Goal: Use online tool/utility: Utilize a website feature to perform a specific function

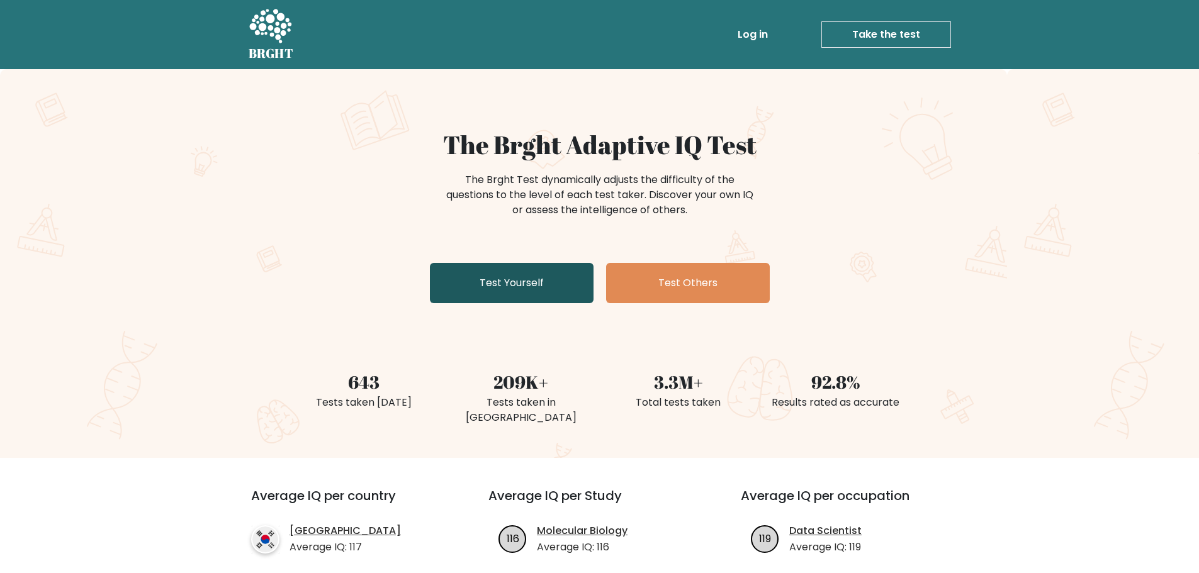
drag, startPoint x: 490, startPoint y: 283, endPoint x: 497, endPoint y: 284, distance: 7.6
click at [490, 283] on link "Test Yourself" at bounding box center [512, 283] width 164 height 40
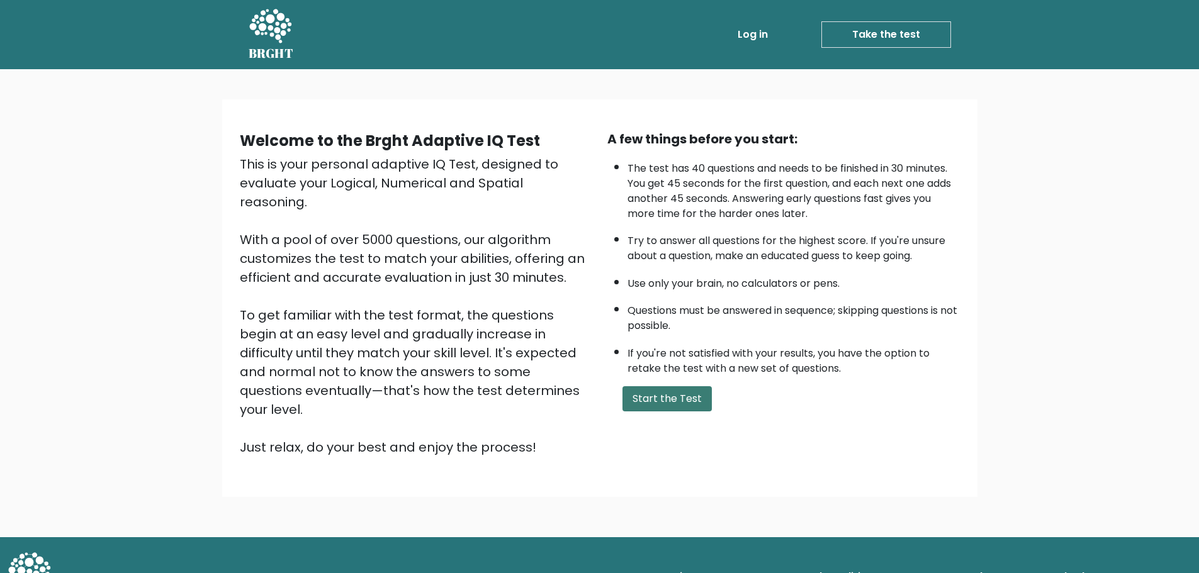
click at [653, 397] on button "Start the Test" at bounding box center [666, 398] width 89 height 25
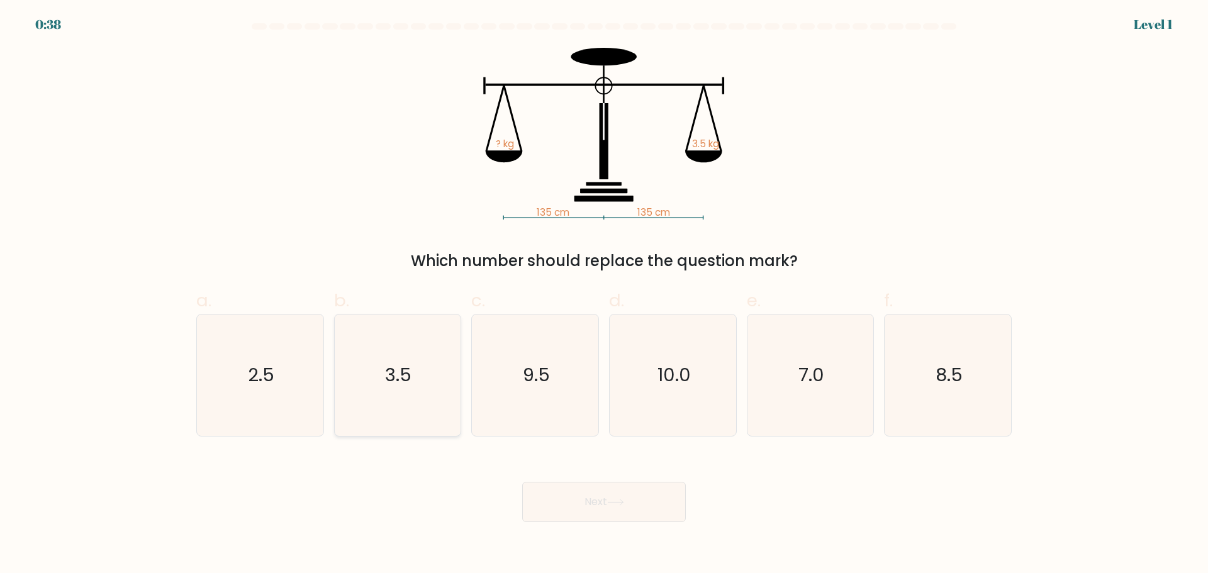
click at [406, 366] on text "3.5" at bounding box center [399, 374] width 26 height 25
click at [604, 295] on input "b. 3.5" at bounding box center [604, 291] width 1 height 8
radio input "true"
click at [590, 486] on button "Next" at bounding box center [604, 502] width 164 height 40
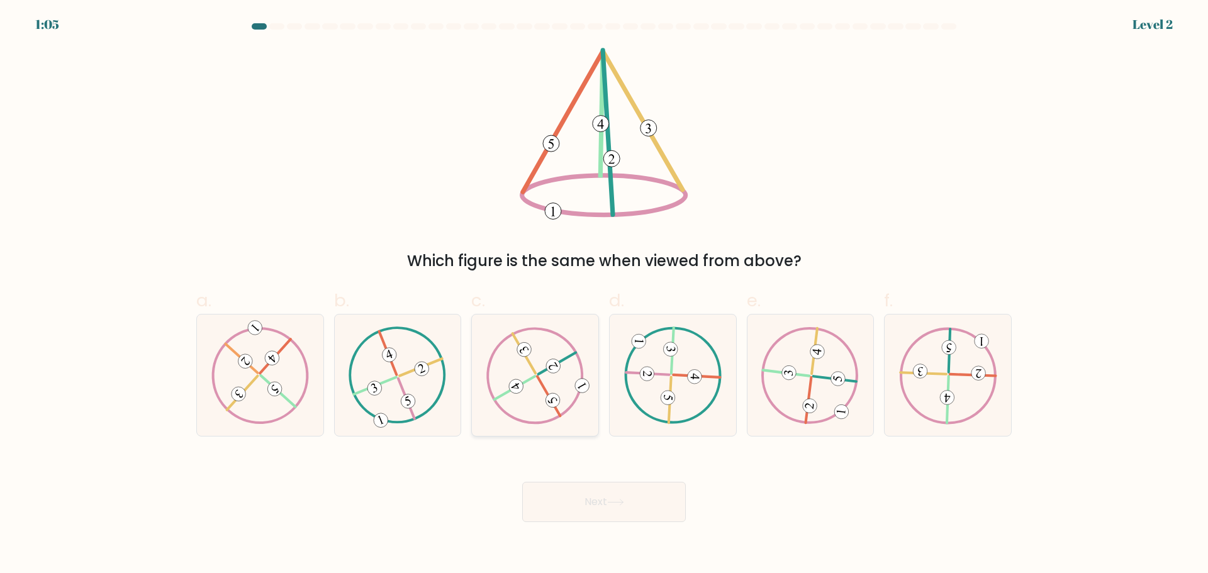
click at [551, 388] on icon at bounding box center [535, 375] width 98 height 97
click at [604, 295] on input "c." at bounding box center [604, 291] width 1 height 8
radio input "true"
click at [615, 517] on button "Next" at bounding box center [604, 502] width 164 height 40
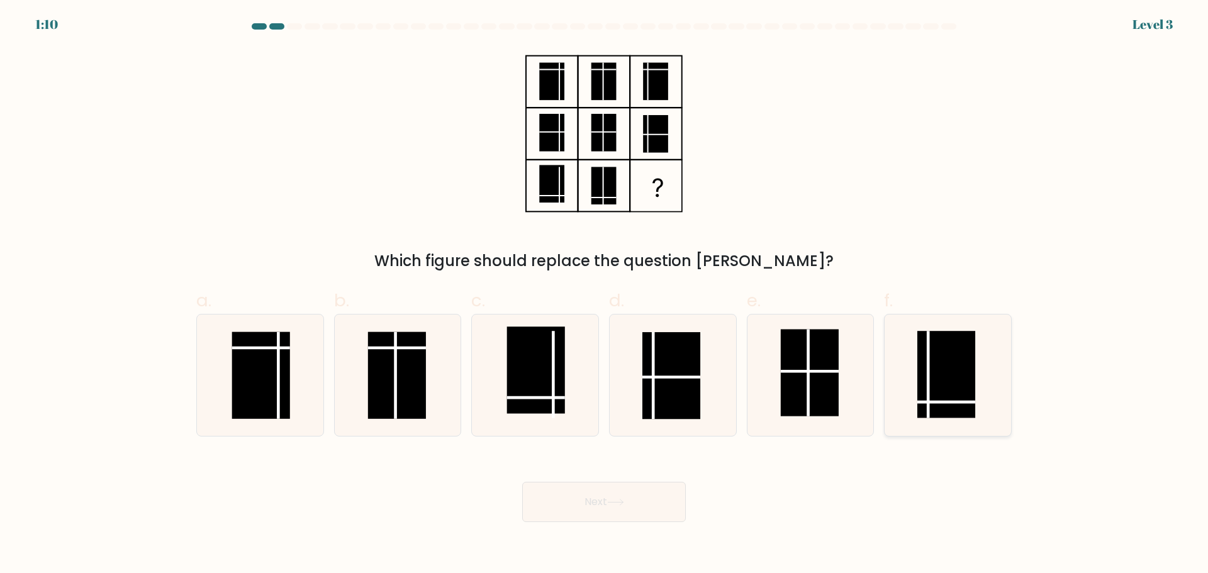
click at [950, 375] on rect at bounding box center [946, 374] width 58 height 87
click at [605, 295] on input "f." at bounding box center [604, 291] width 1 height 8
radio input "true"
click at [675, 495] on button "Next" at bounding box center [604, 502] width 164 height 40
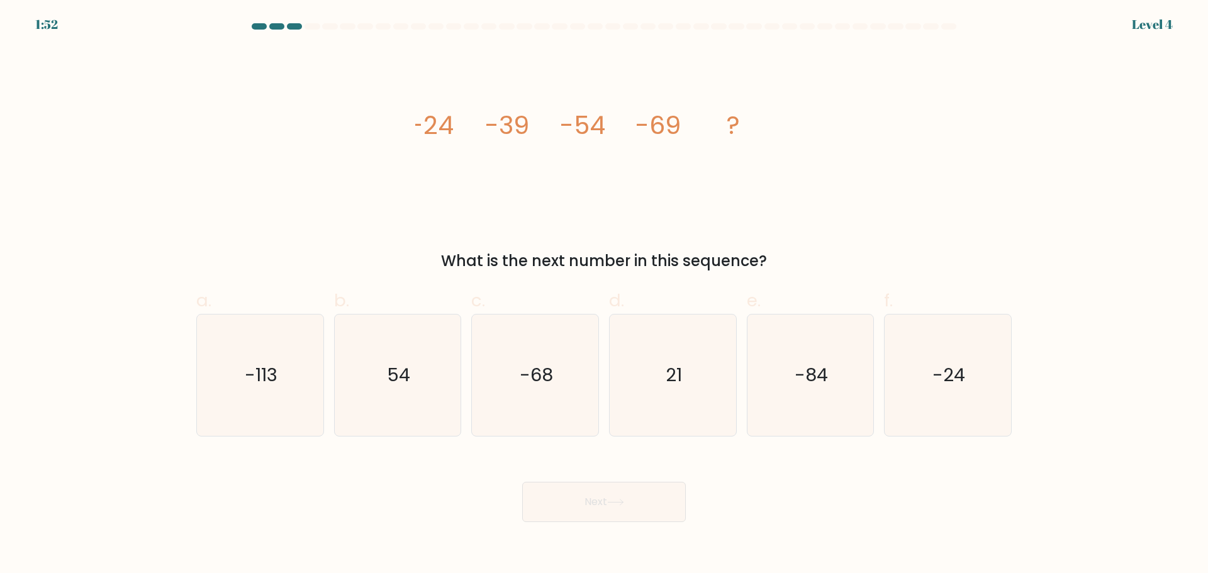
click at [606, 509] on button "Next" at bounding box center [604, 502] width 164 height 40
click at [807, 468] on div "Next" at bounding box center [604, 487] width 831 height 70
click at [808, 344] on icon "-84" at bounding box center [809, 375] width 121 height 121
click at [605, 295] on input "e. -84" at bounding box center [604, 291] width 1 height 8
radio input "true"
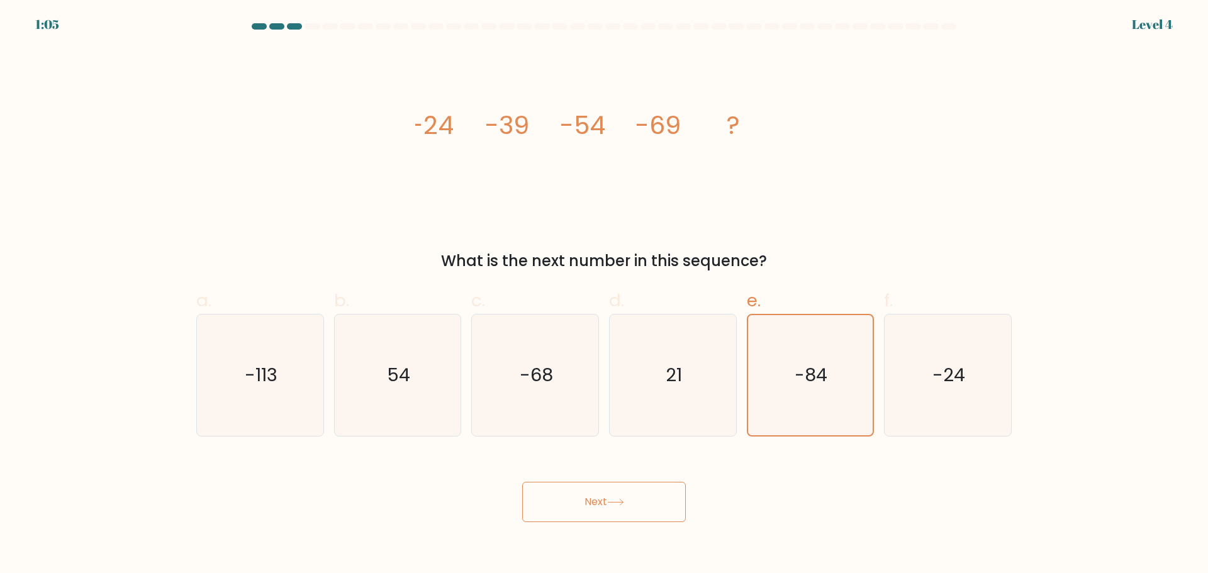
click at [586, 522] on button "Next" at bounding box center [604, 502] width 164 height 40
click at [634, 491] on button "Next" at bounding box center [604, 502] width 164 height 40
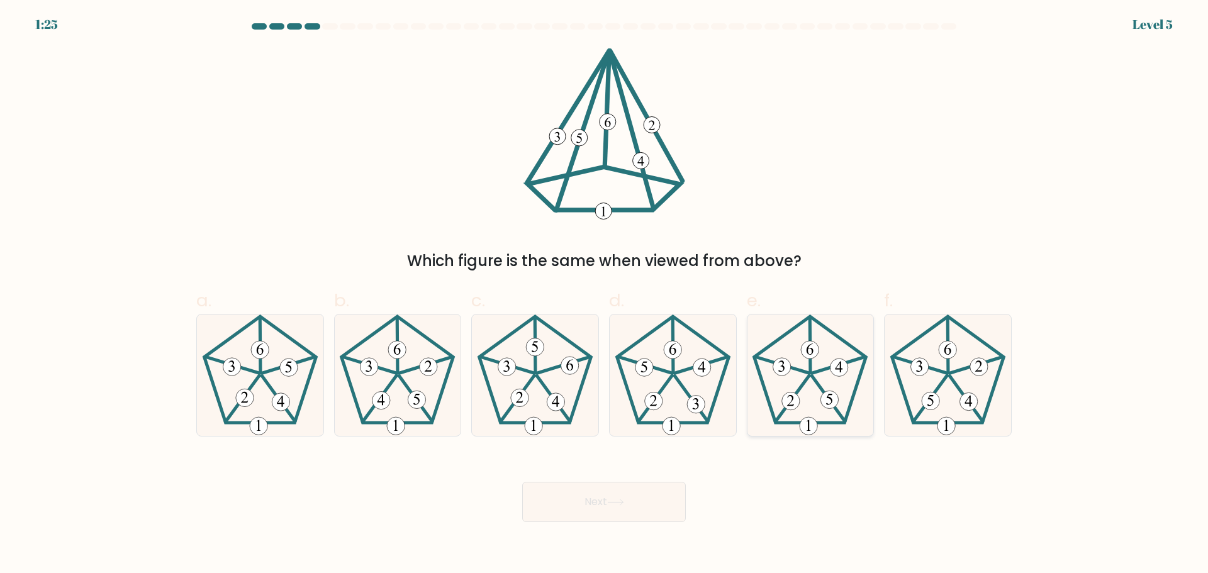
drag, startPoint x: 958, startPoint y: 399, endPoint x: 822, endPoint y: 434, distance: 139.8
click at [955, 399] on icon at bounding box center [947, 375] width 121 height 121
click at [605, 295] on input "f." at bounding box center [604, 291] width 1 height 8
radio input "true"
click at [665, 483] on button "Next" at bounding box center [604, 502] width 164 height 40
